Goal: Check status: Check status

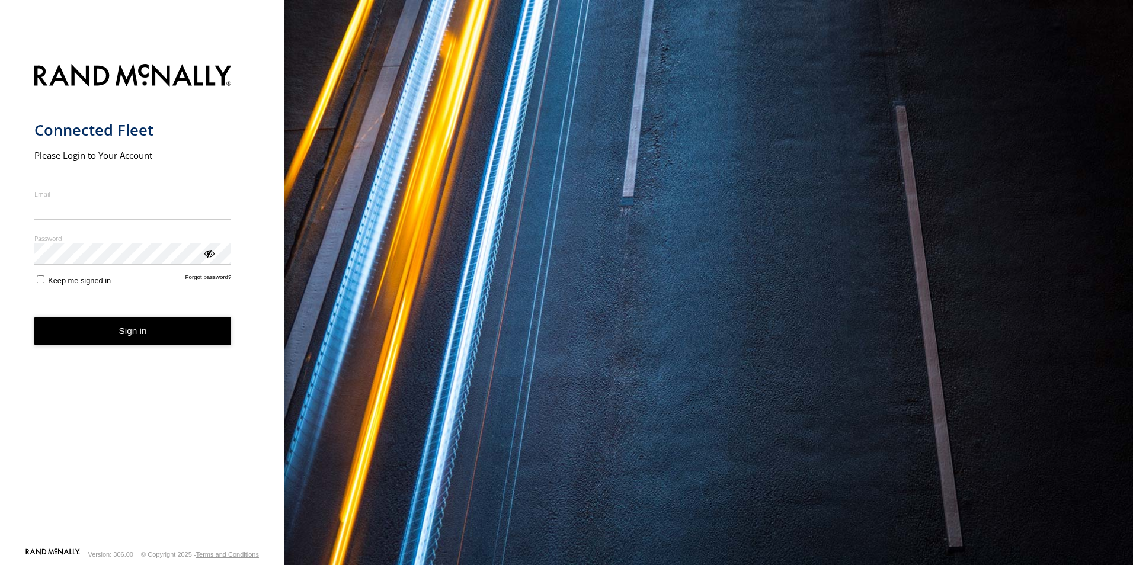
type input "**********"
click at [132, 346] on button "Sign in" at bounding box center [132, 331] width 197 height 29
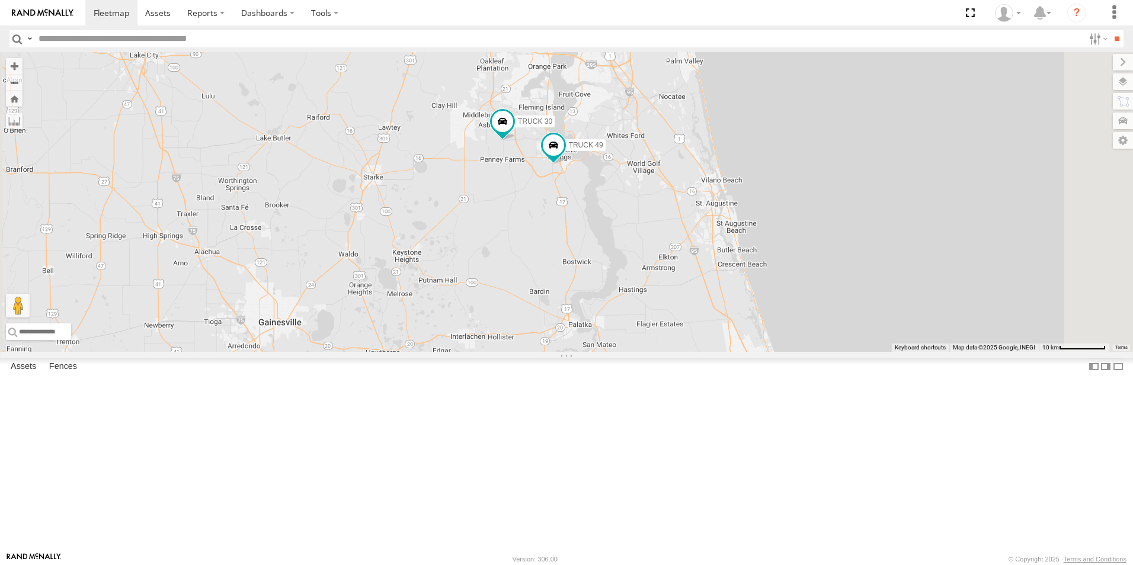
drag, startPoint x: 826, startPoint y: 231, endPoint x: 775, endPoint y: 331, distance: 112.4
click at [775, 331] on div "TRUCK 30 TRUCK 85 TRUCK 49 TRUCK 75 Truck 55 TRUCK 58 6" at bounding box center [566, 202] width 1133 height 300
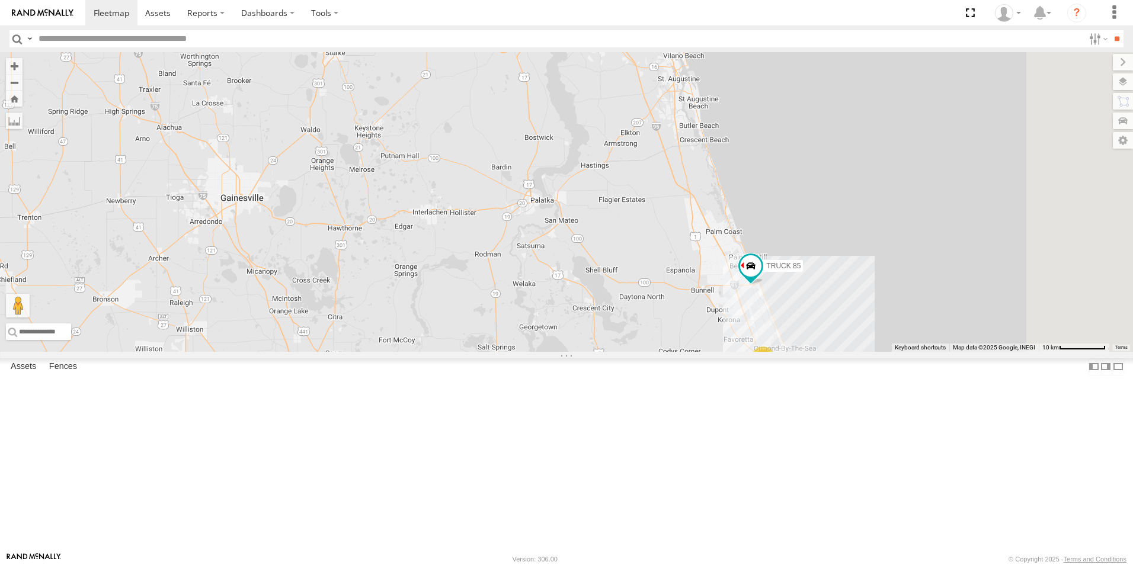
drag, startPoint x: 815, startPoint y: 429, endPoint x: 777, endPoint y: 303, distance: 131.3
click at [777, 303] on div "TRUCK 30 TRUCK 85 TRUCK 49 TRUCK 75 Truck 55 TRUCK 58 6" at bounding box center [566, 202] width 1133 height 300
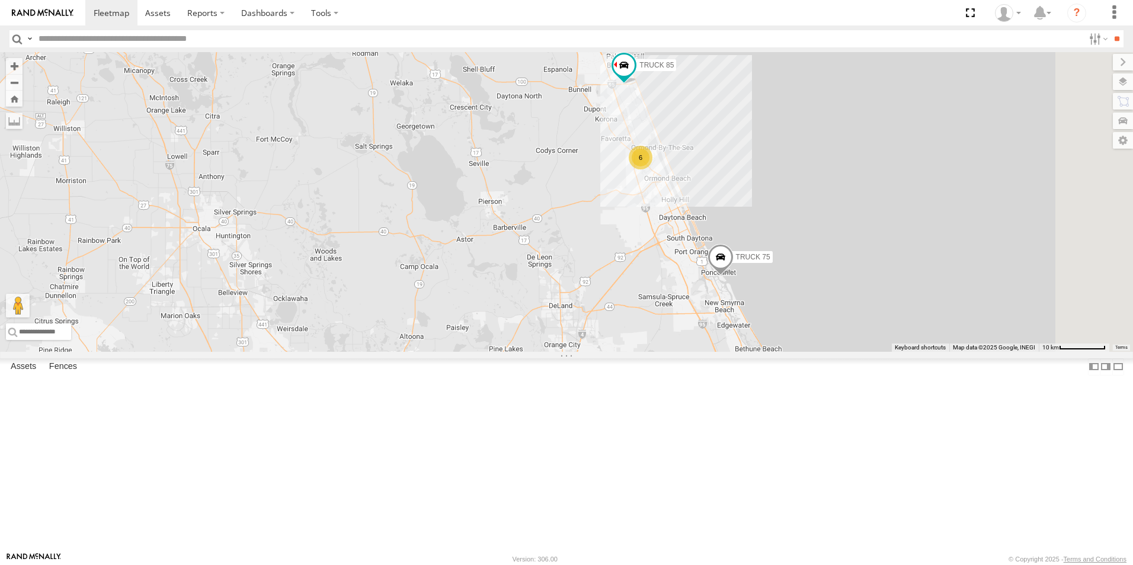
drag, startPoint x: 756, startPoint y: 371, endPoint x: 682, endPoint y: 267, distance: 128.0
click at [682, 267] on div "TRUCK 30 TRUCK 85 TRUCK 49 TRUCK 75 Truck 55 TRUCK 58 6" at bounding box center [566, 202] width 1133 height 300
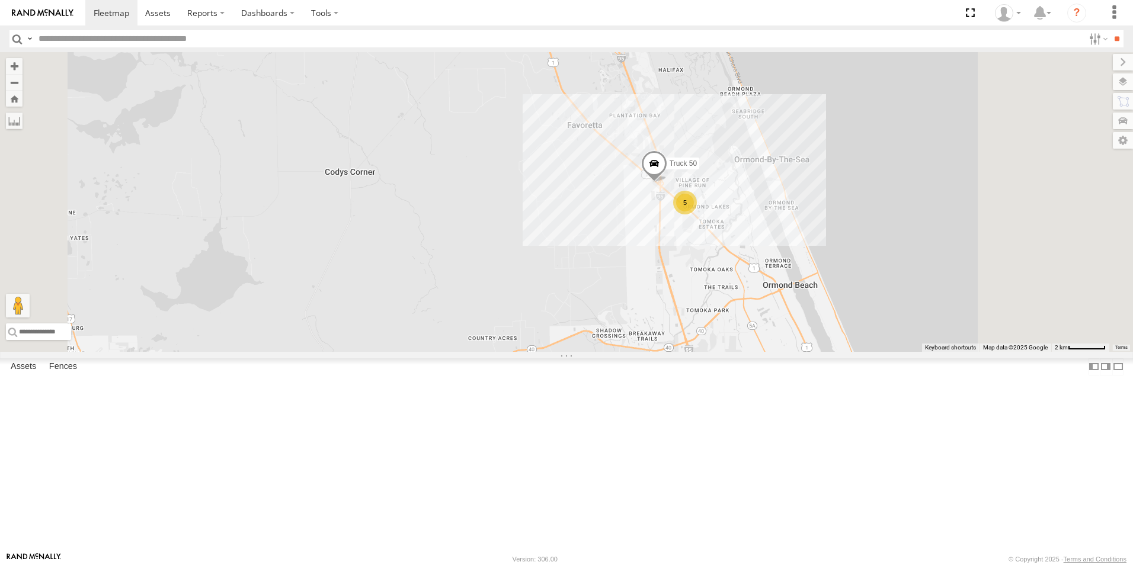
drag, startPoint x: 870, startPoint y: 157, endPoint x: 805, endPoint y: 376, distance: 228.1
click at [805, 352] on div "TRUCK 75 TRUCK 99 5 Truck 50" at bounding box center [566, 202] width 1133 height 300
